Goal: Transaction & Acquisition: Book appointment/travel/reservation

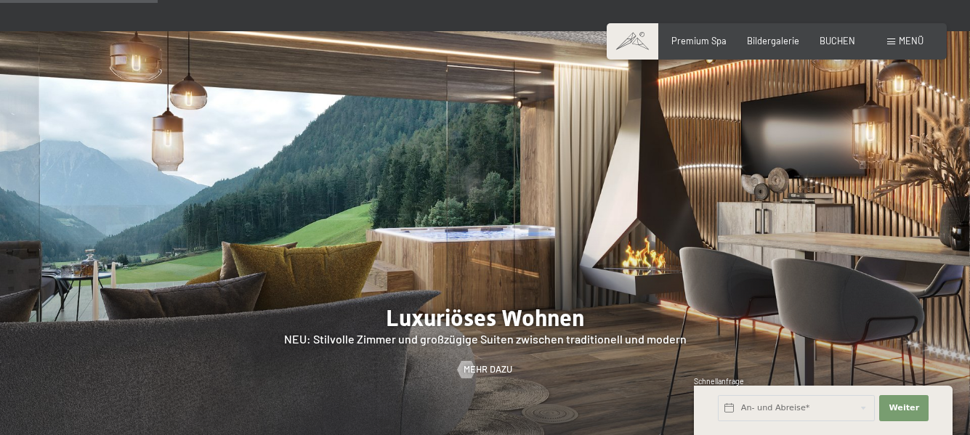
scroll to position [1089, 0]
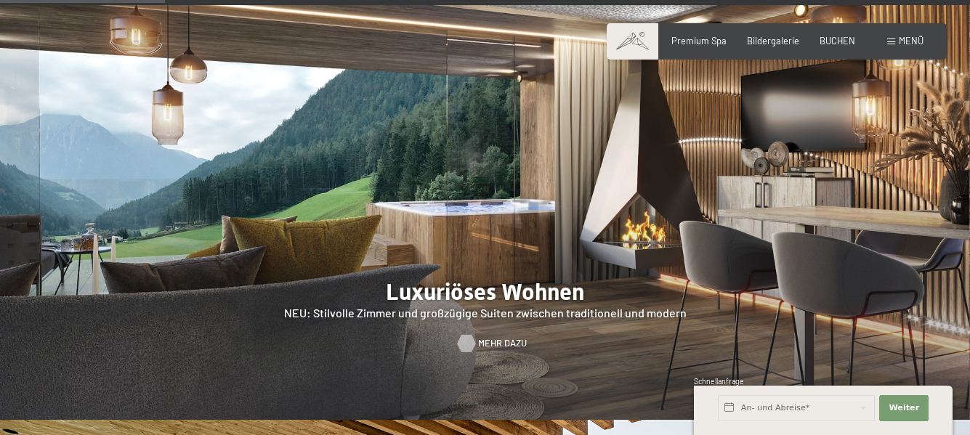
click at [476, 337] on link "Mehr dazu" at bounding box center [485, 343] width 54 height 13
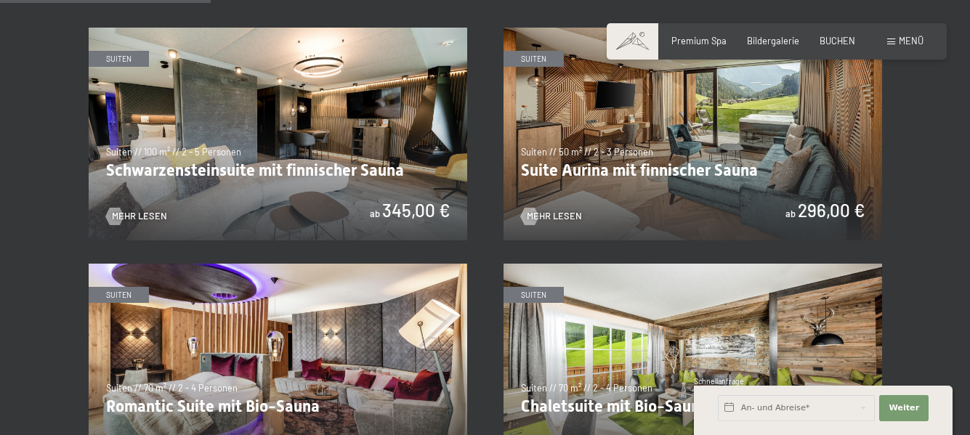
scroll to position [726, 0]
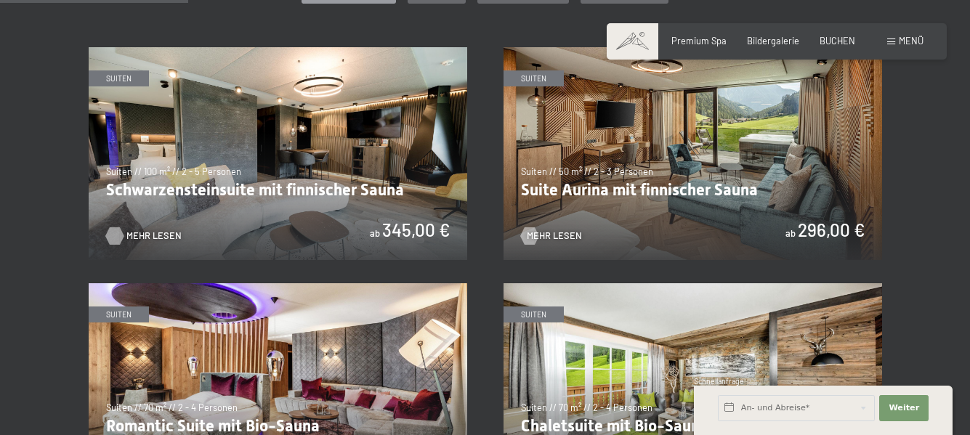
click at [137, 232] on span "Mehr Lesen" at bounding box center [153, 236] width 55 height 13
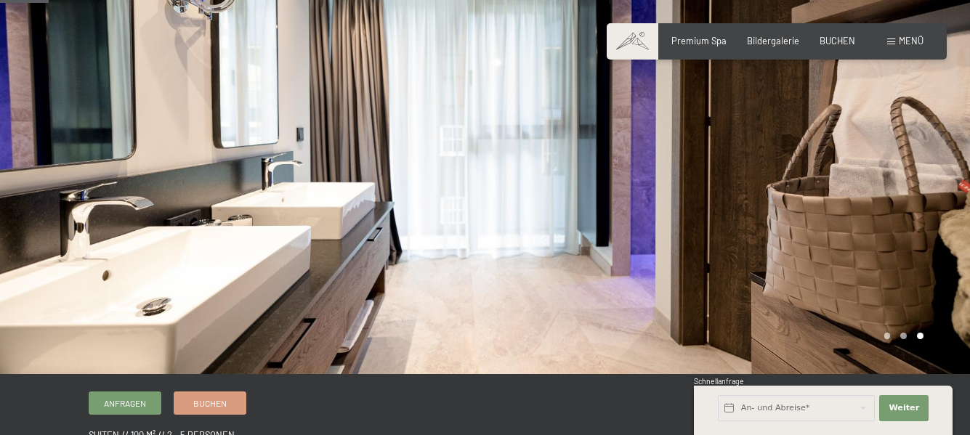
scroll to position [73, 0]
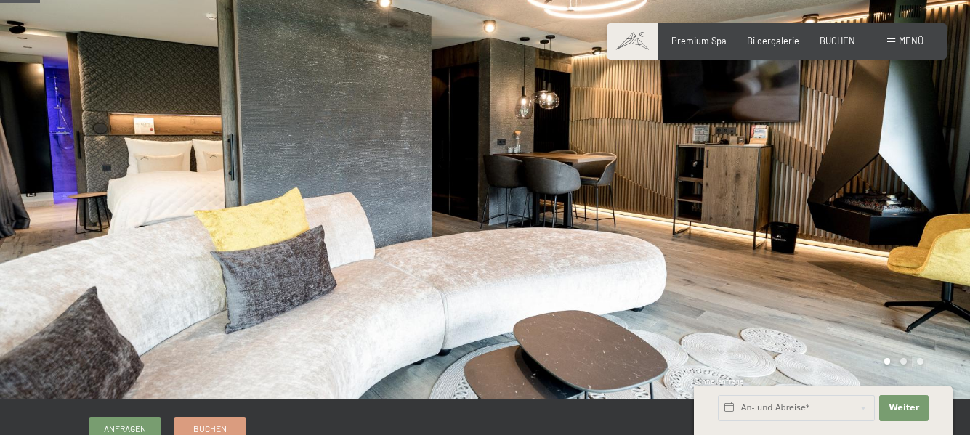
click at [482, 298] on div at bounding box center [242, 163] width 485 height 472
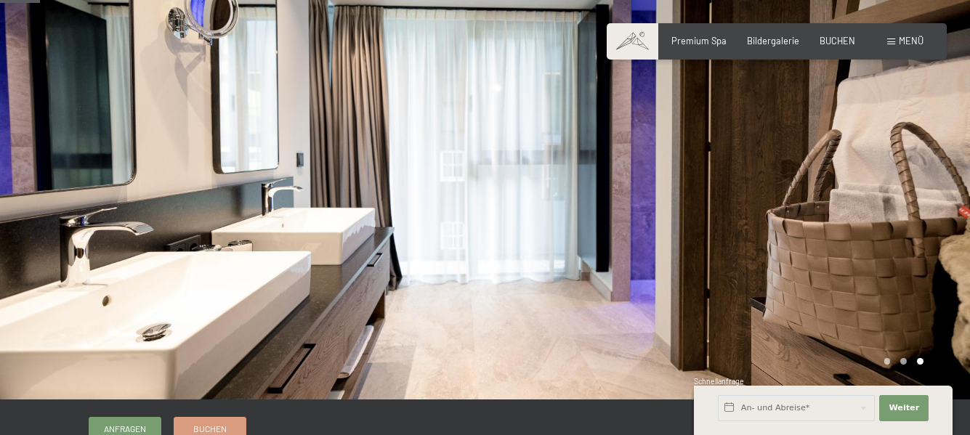
click at [415, 295] on div at bounding box center [242, 163] width 485 height 472
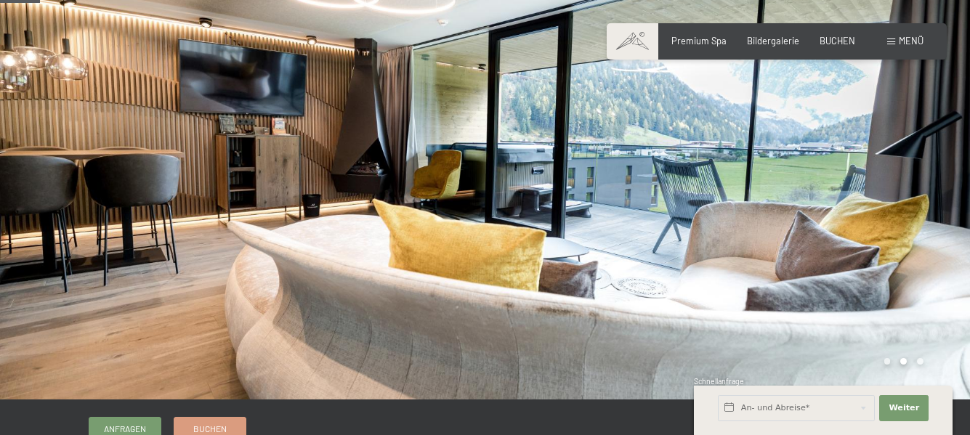
click at [415, 295] on div at bounding box center [242, 163] width 485 height 472
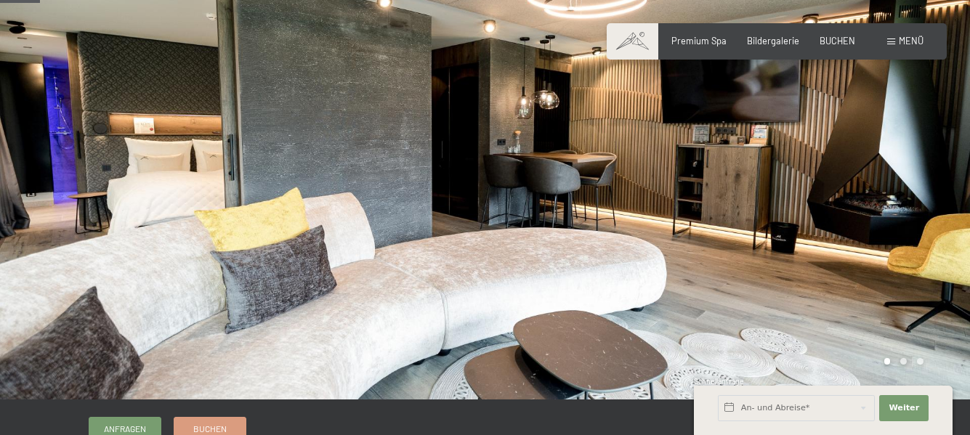
click at [415, 295] on div at bounding box center [242, 163] width 485 height 472
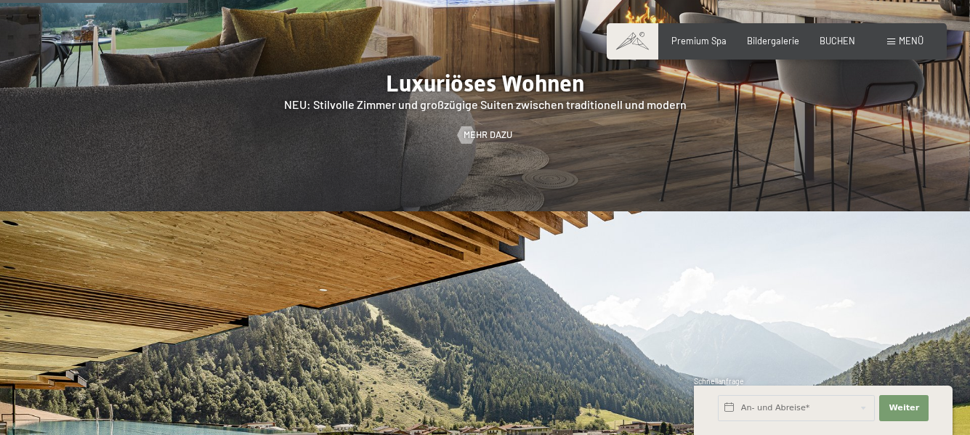
scroll to position [1307, 0]
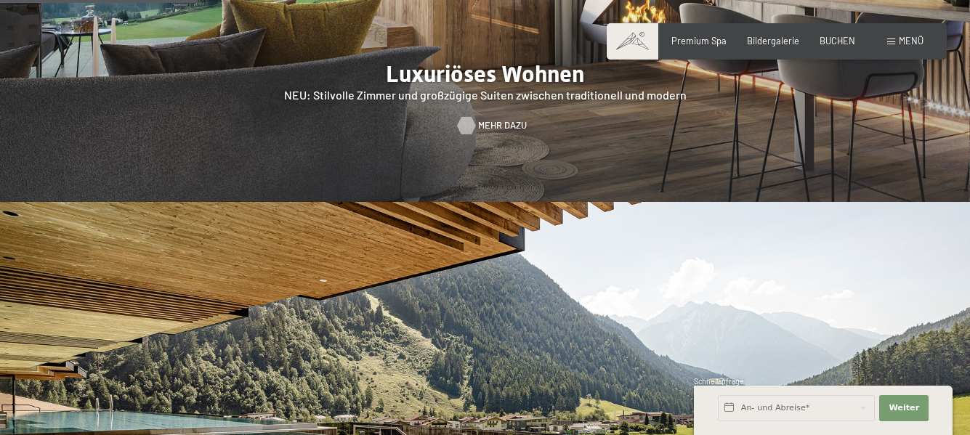
click at [470, 117] on div at bounding box center [466, 125] width 10 height 17
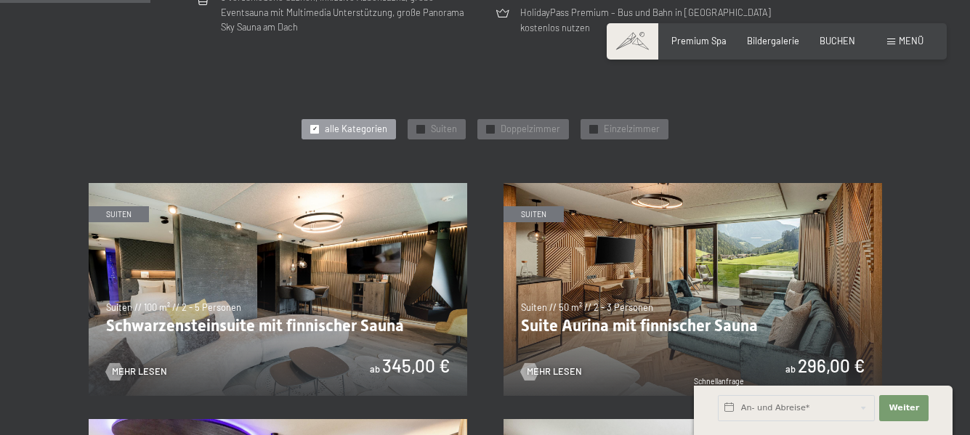
scroll to position [654, 0]
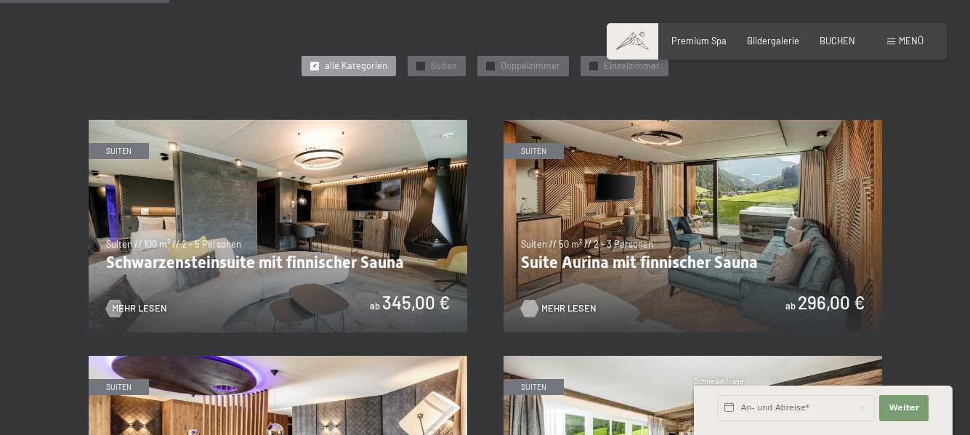
click at [551, 306] on span "Mehr Lesen" at bounding box center [568, 308] width 55 height 13
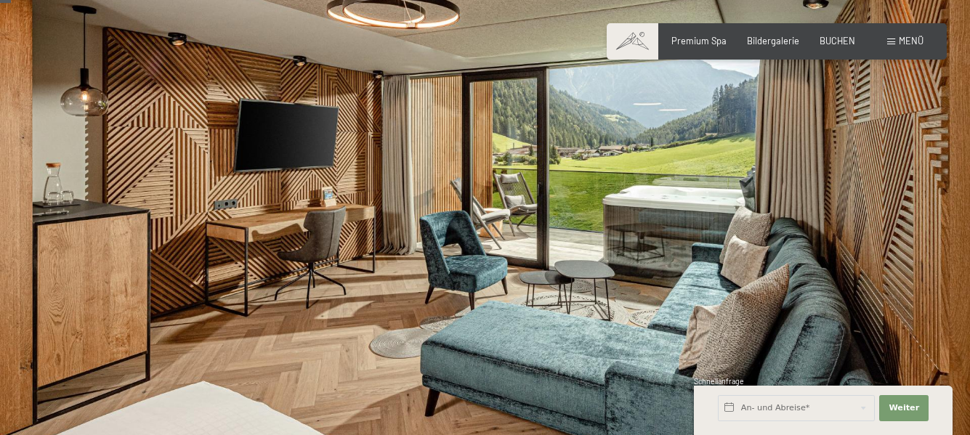
scroll to position [73, 0]
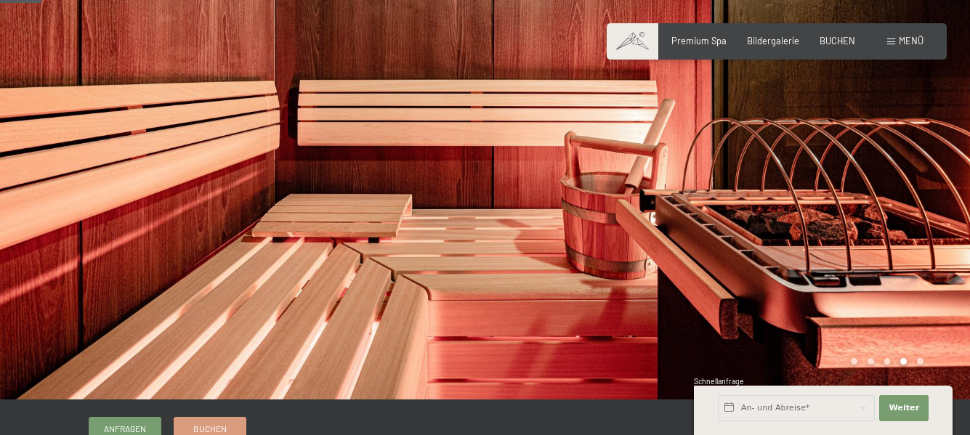
click at [538, 283] on div at bounding box center [727, 163] width 485 height 472
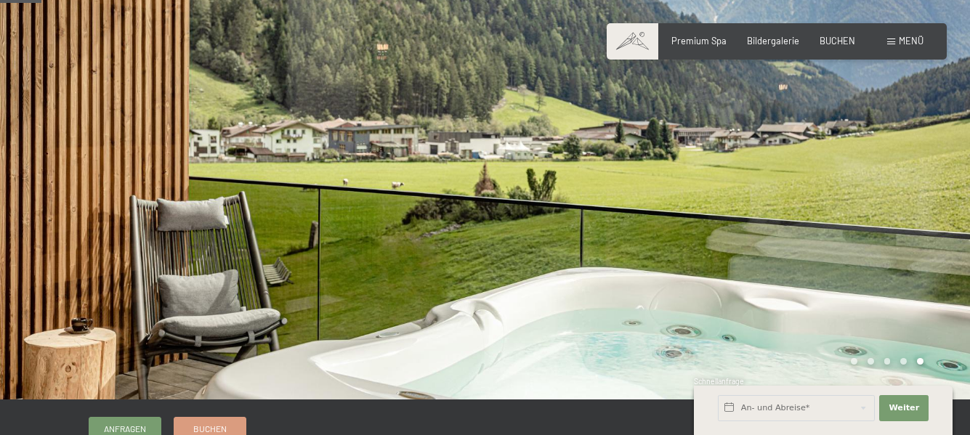
click at [538, 283] on div at bounding box center [727, 163] width 485 height 472
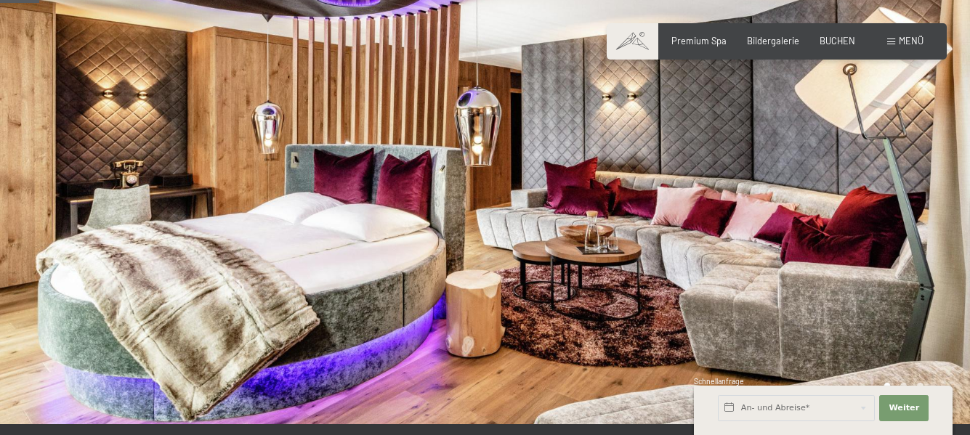
scroll to position [73, 0]
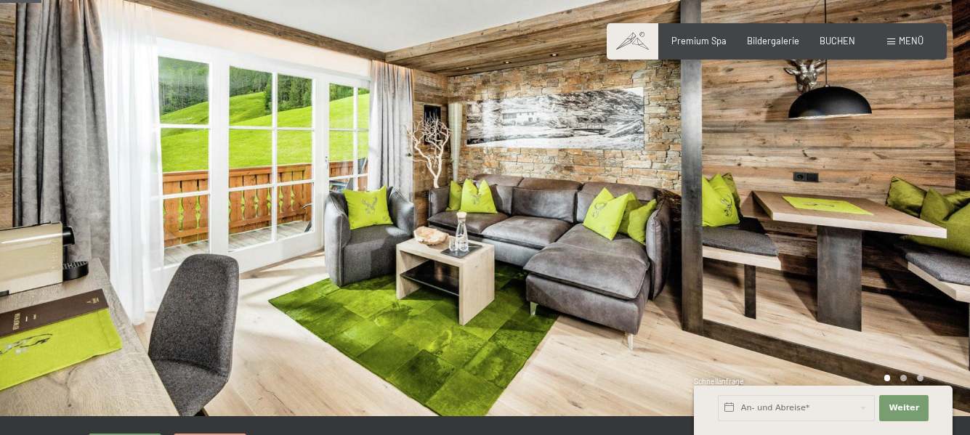
scroll to position [73, 0]
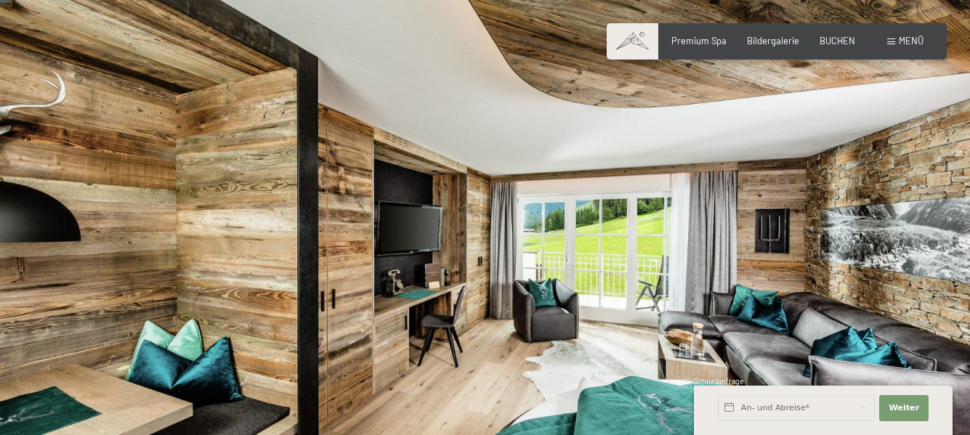
scroll to position [73, 0]
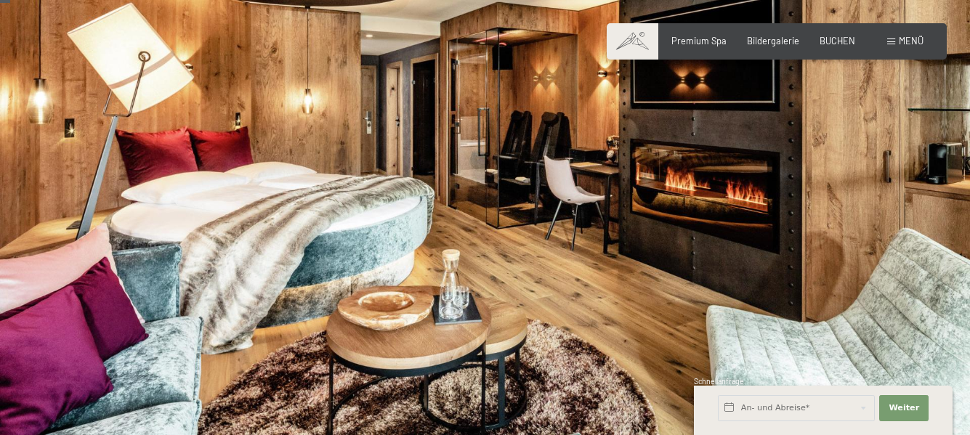
scroll to position [73, 0]
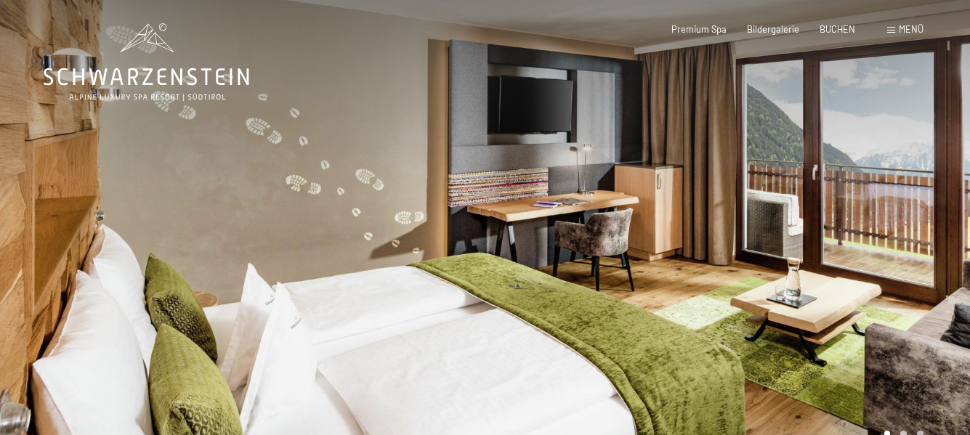
scroll to position [73, 0]
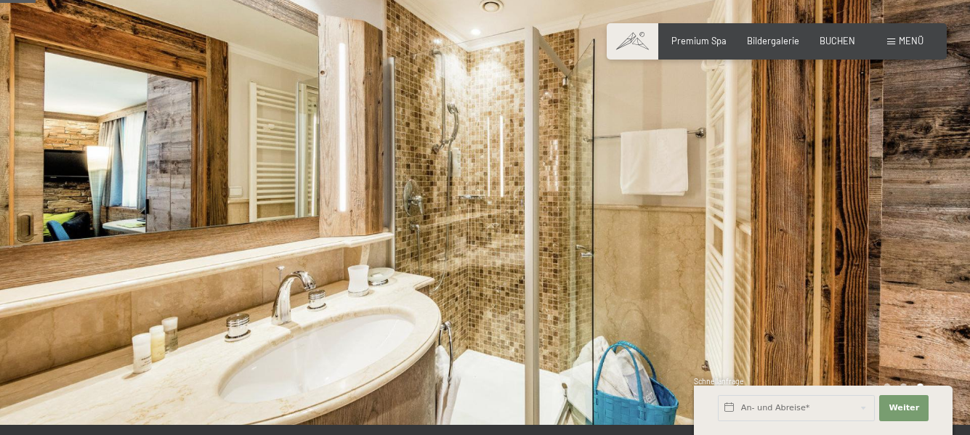
scroll to position [73, 0]
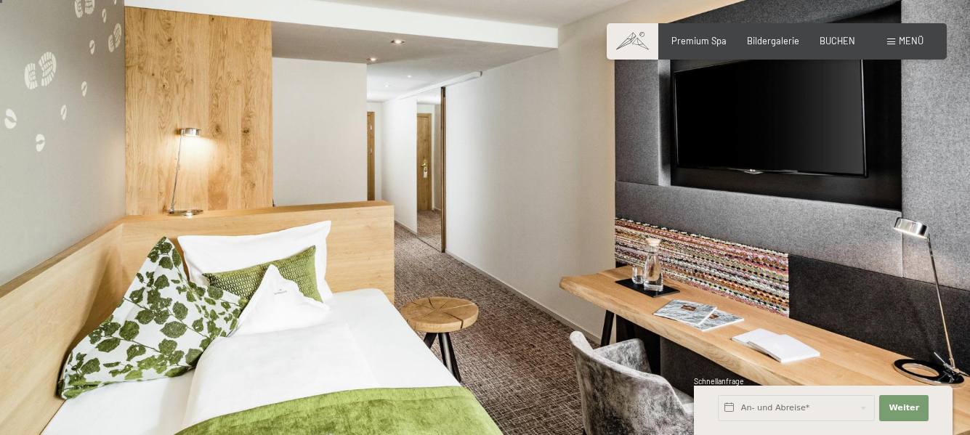
scroll to position [73, 0]
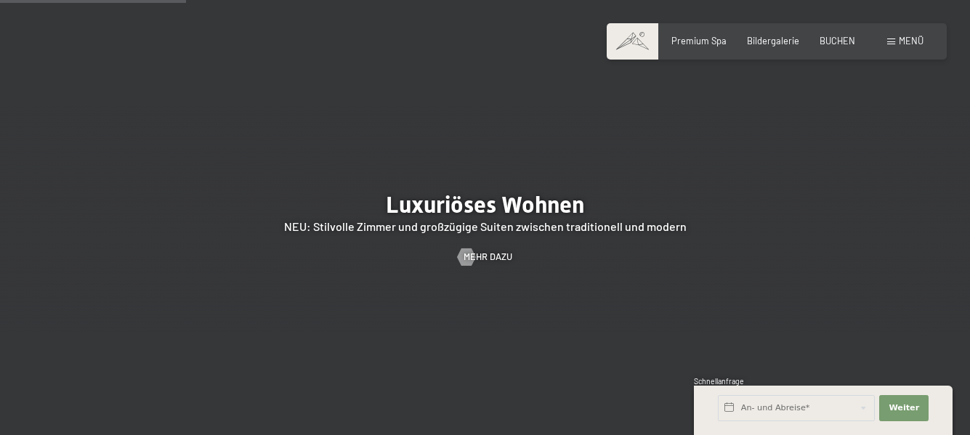
scroll to position [1235, 0]
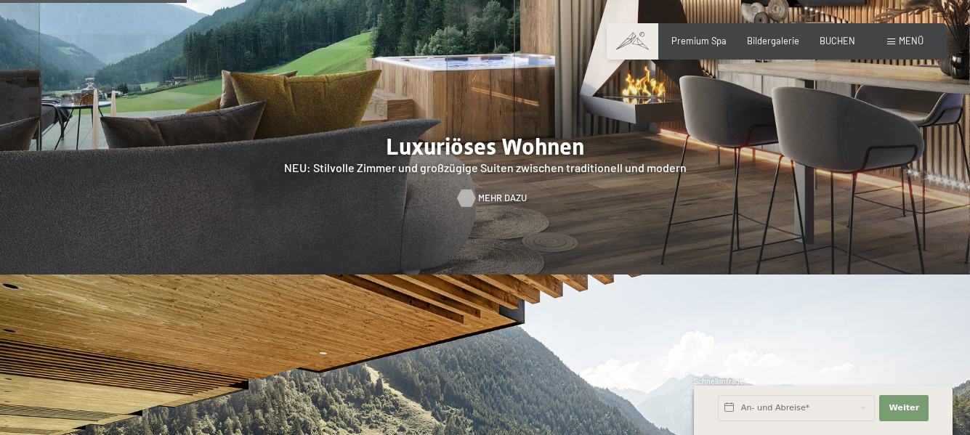
click at [481, 192] on span "Mehr dazu" at bounding box center [502, 198] width 49 height 13
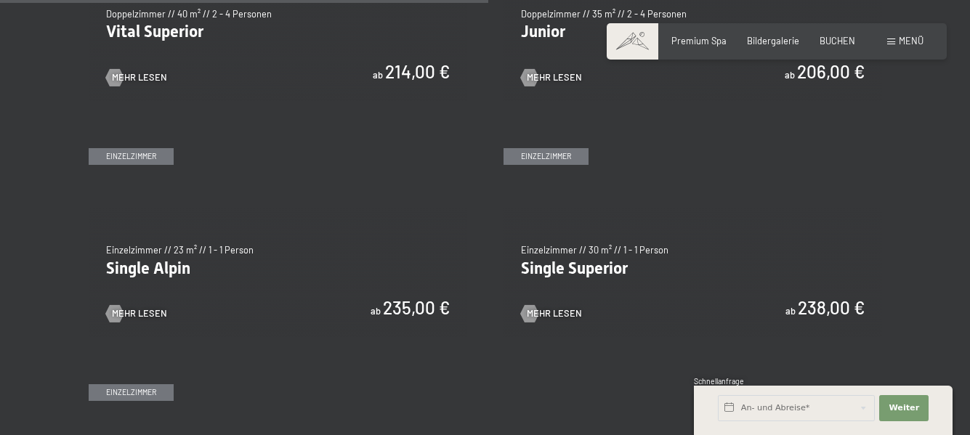
scroll to position [1888, 0]
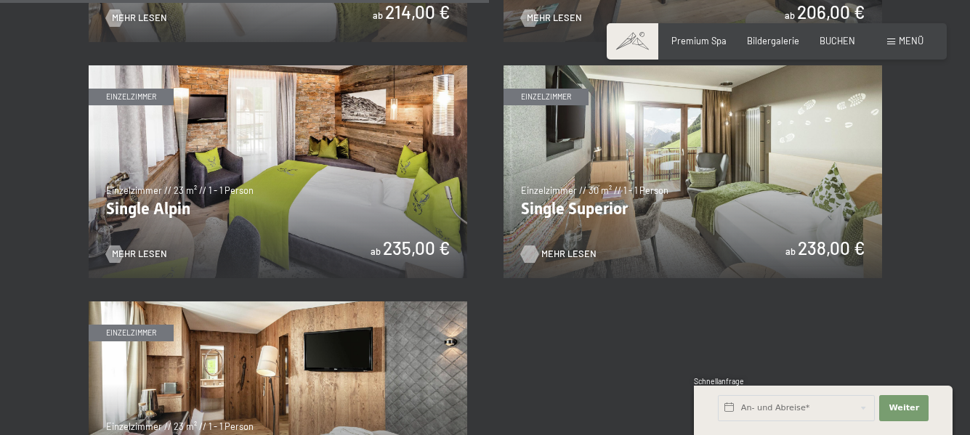
click at [555, 250] on span "Mehr Lesen" at bounding box center [568, 254] width 55 height 13
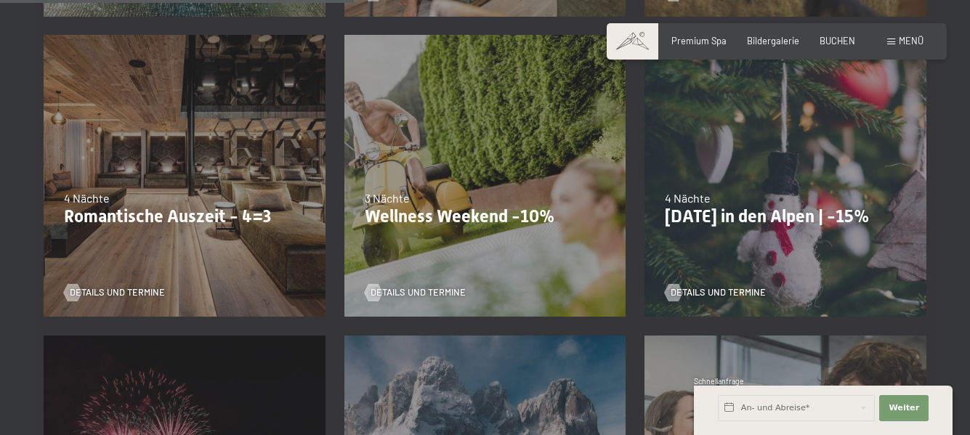
scroll to position [937, 0]
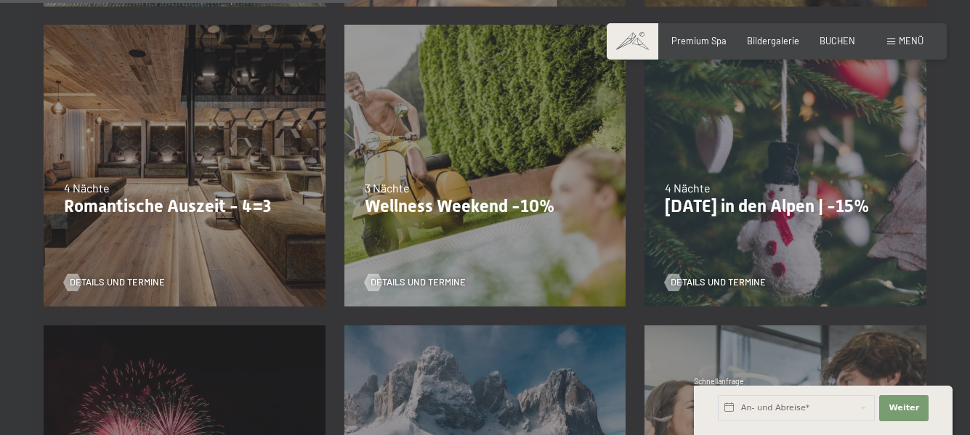
click at [691, 275] on div "Details und Termine" at bounding box center [781, 274] width 232 height 31
click at [674, 283] on div at bounding box center [673, 282] width 10 height 17
click at [100, 289] on span "Details und Termine" at bounding box center [131, 282] width 95 height 13
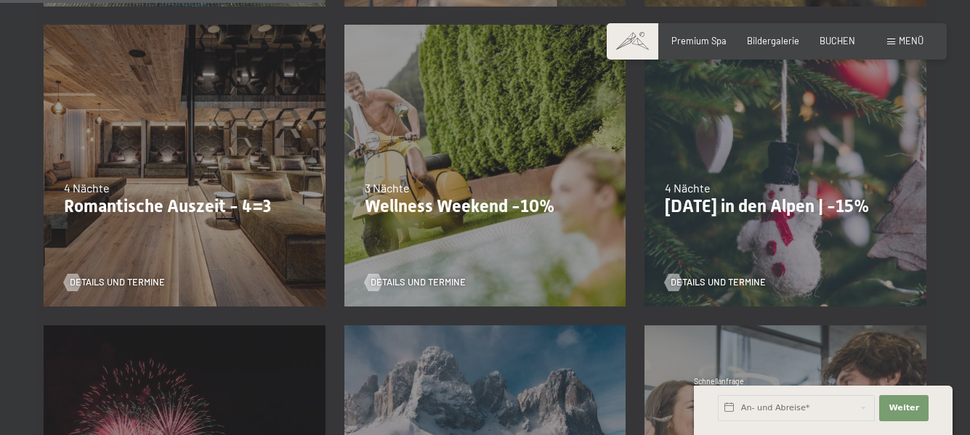
click at [445, 217] on p "Wellness Weekend -10%" at bounding box center [485, 206] width 241 height 21
click at [392, 289] on span "Details und Termine" at bounding box center [432, 282] width 95 height 13
click at [120, 289] on span "Details und Termine" at bounding box center [131, 282] width 95 height 13
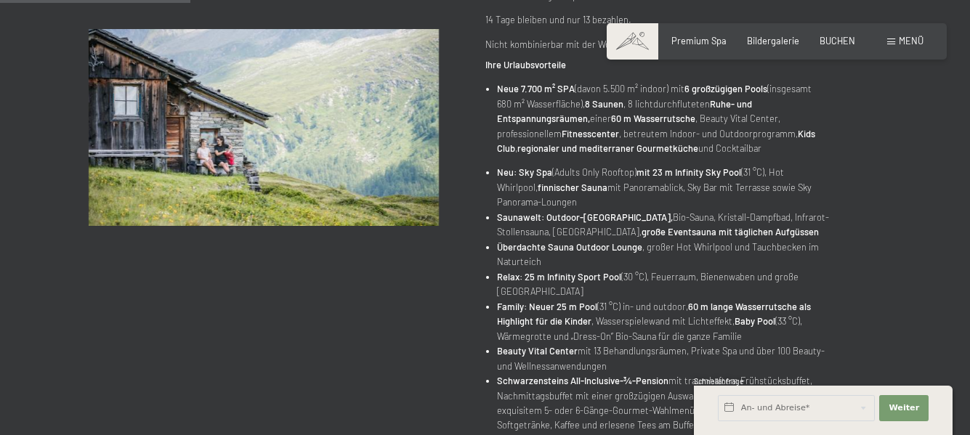
scroll to position [581, 0]
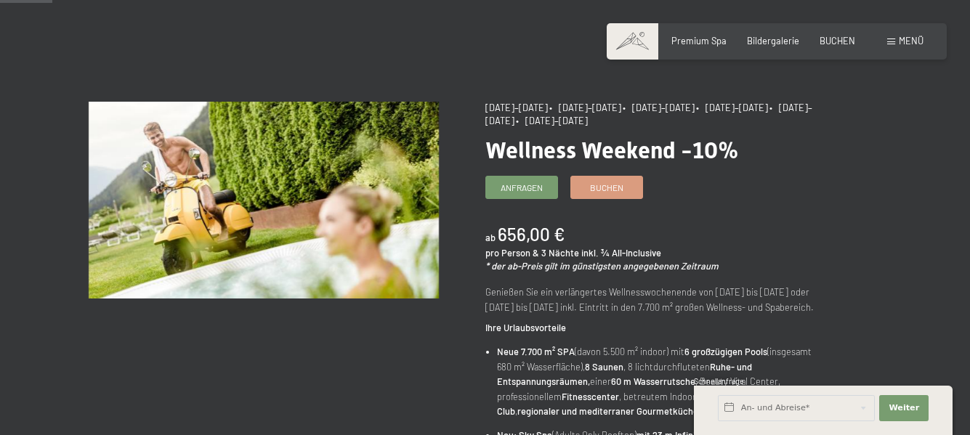
scroll to position [145, 0]
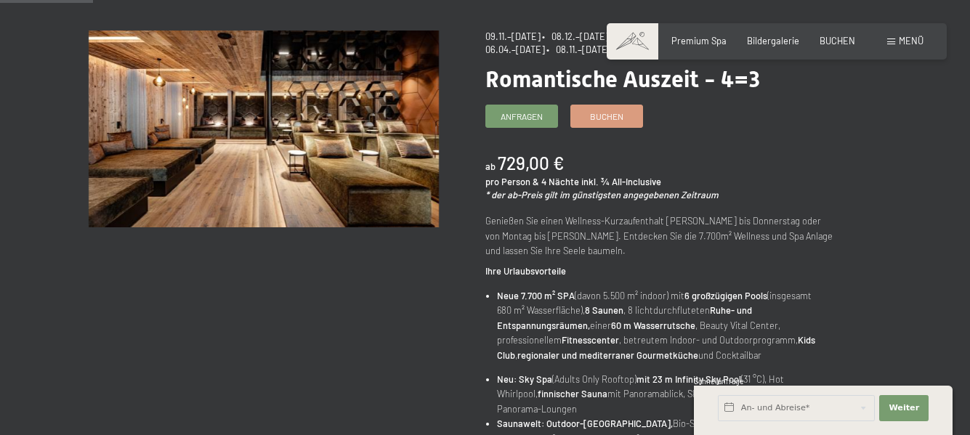
scroll to position [145, 0]
